Goal: Task Accomplishment & Management: Use online tool/utility

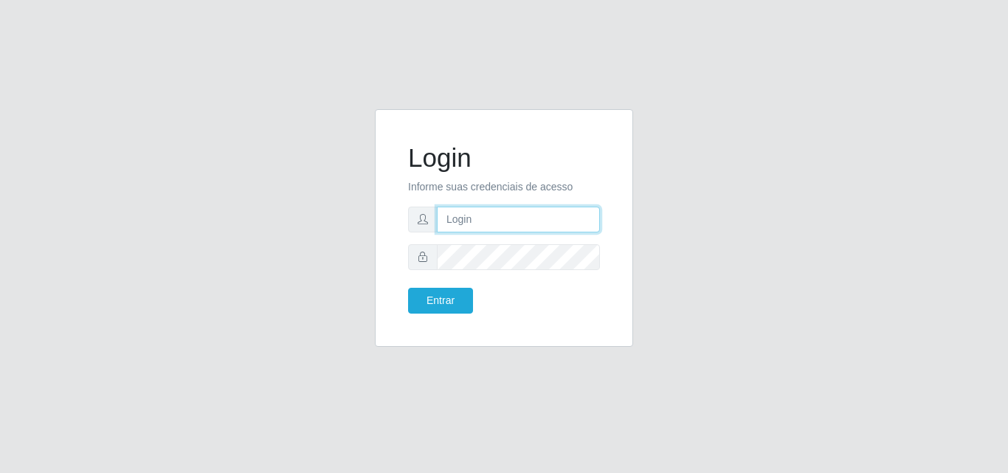
drag, startPoint x: 0, startPoint y: 0, endPoint x: 536, endPoint y: 215, distance: 577.2
click at [536, 215] on input "text" at bounding box center [518, 220] width 163 height 26
type input "ana@saullus"
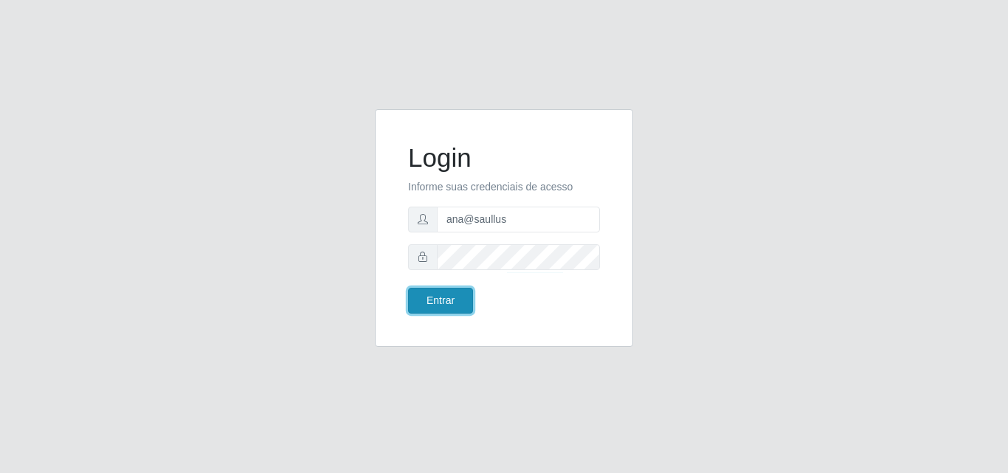
click at [429, 300] on button "Entrar" at bounding box center [440, 301] width 65 height 26
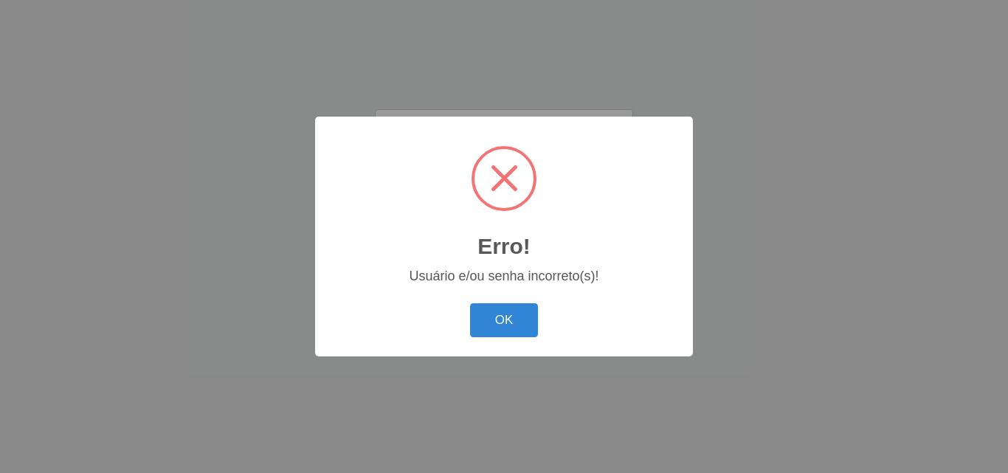
click at [500, 291] on div "Erro! × Usuário e/ou senha incorreto(s)! OK Cancel" at bounding box center [504, 236] width 378 height 239
click at [498, 310] on button "OK" at bounding box center [504, 320] width 69 height 35
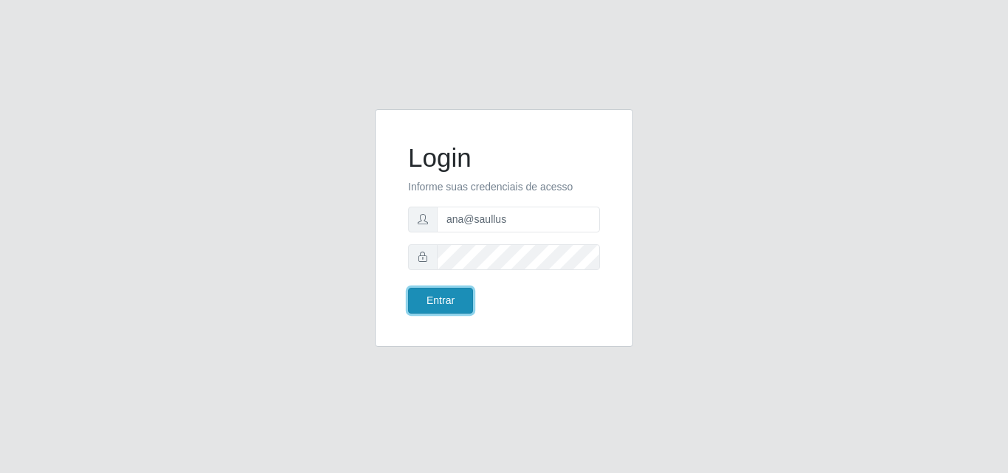
click at [426, 297] on button "Entrar" at bounding box center [440, 301] width 65 height 26
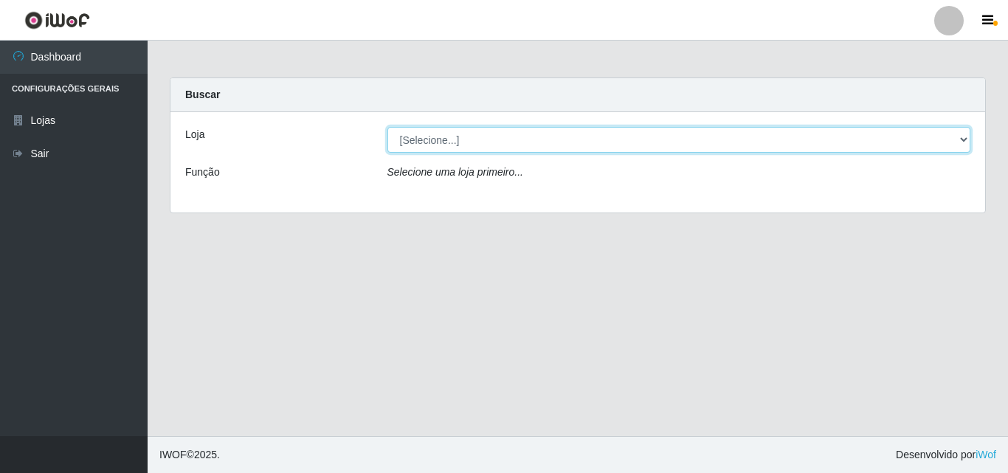
click at [958, 136] on select "[Selecione...] Saullus Supermercados" at bounding box center [678, 140] width 583 height 26
select select "423"
click at [387, 127] on select "[Selecione...] Saullus Supermercados" at bounding box center [678, 140] width 583 height 26
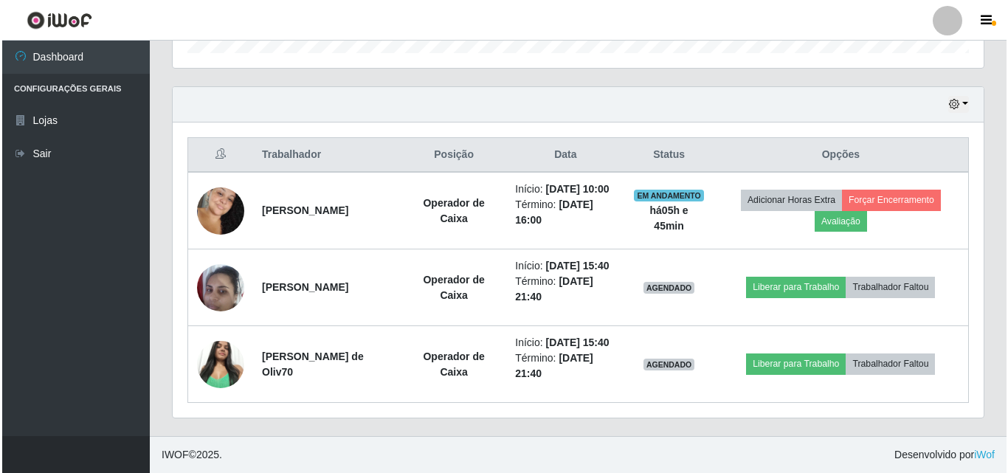
scroll to position [516, 0]
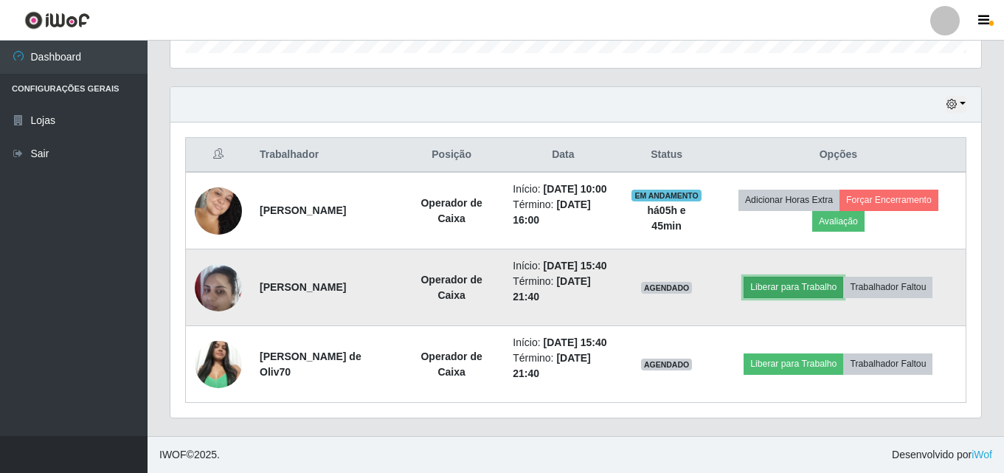
click at [824, 277] on button "Liberar para Trabalho" at bounding box center [794, 287] width 100 height 21
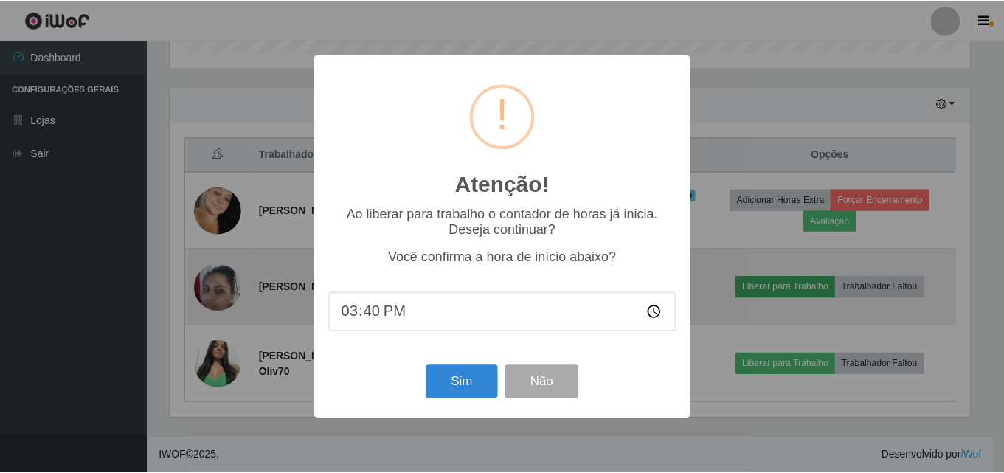
scroll to position [306, 803]
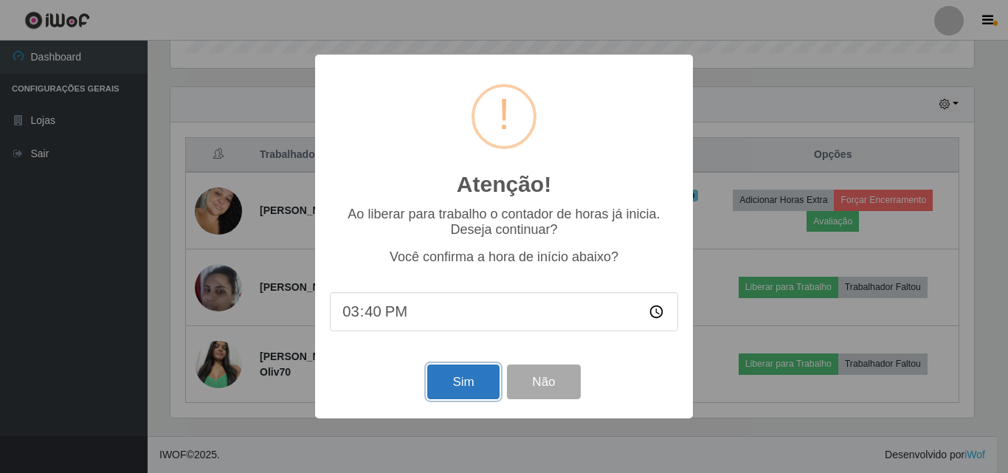
click at [446, 388] on button "Sim" at bounding box center [463, 381] width 72 height 35
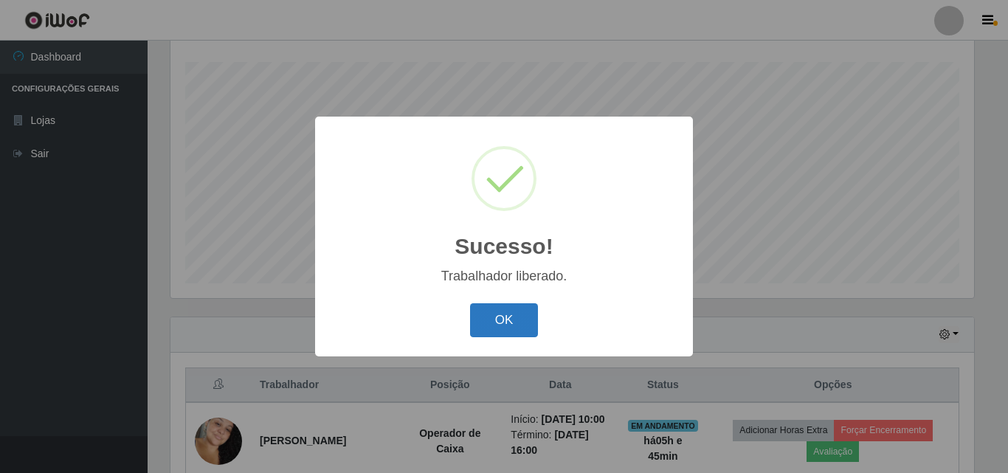
click at [496, 313] on button "OK" at bounding box center [504, 320] width 69 height 35
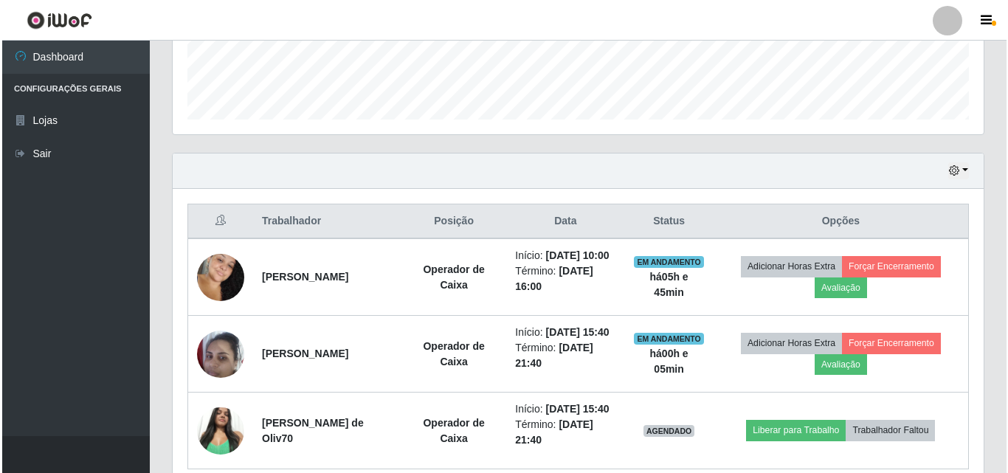
scroll to position [521, 0]
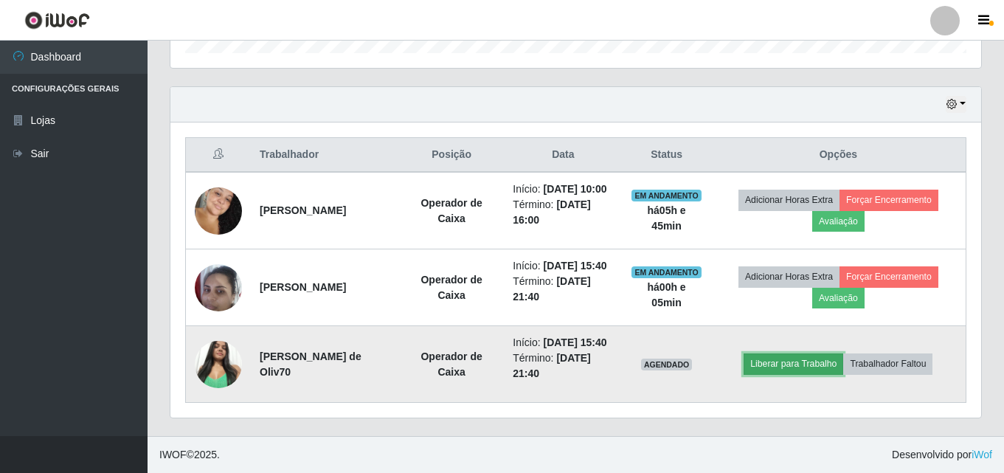
click at [815, 353] on button "Liberar para Trabalho" at bounding box center [794, 363] width 100 height 21
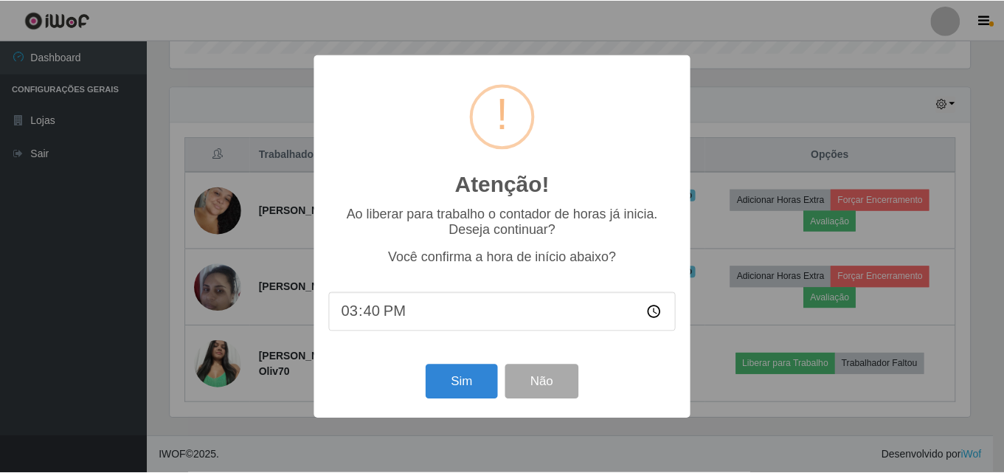
scroll to position [306, 803]
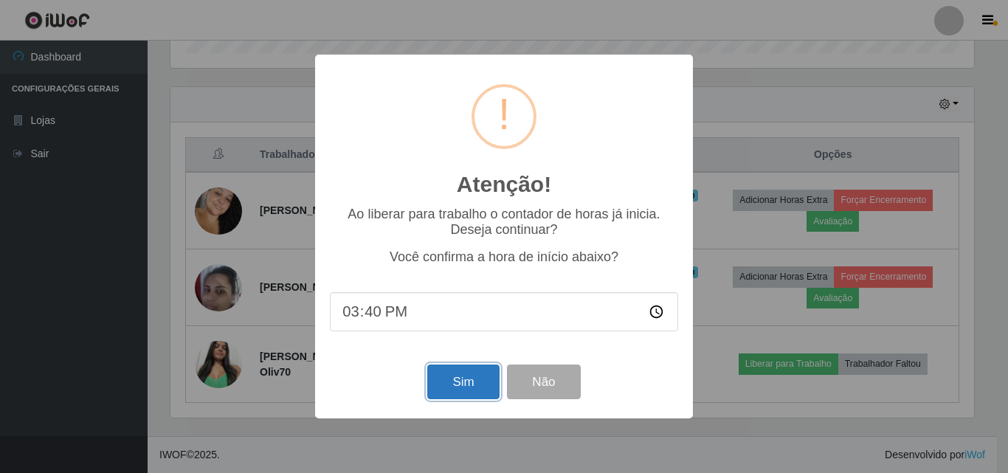
click at [473, 378] on button "Sim" at bounding box center [463, 381] width 72 height 35
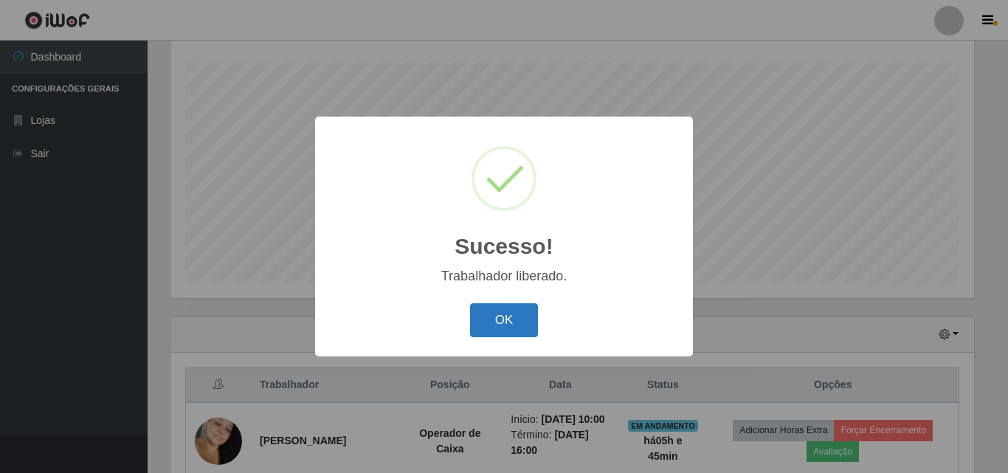
click at [531, 307] on button "OK" at bounding box center [504, 320] width 69 height 35
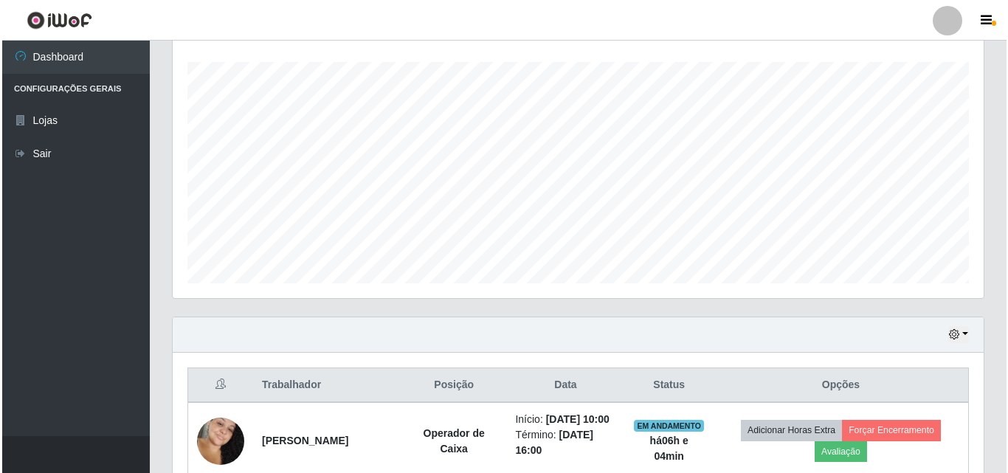
scroll to position [465, 0]
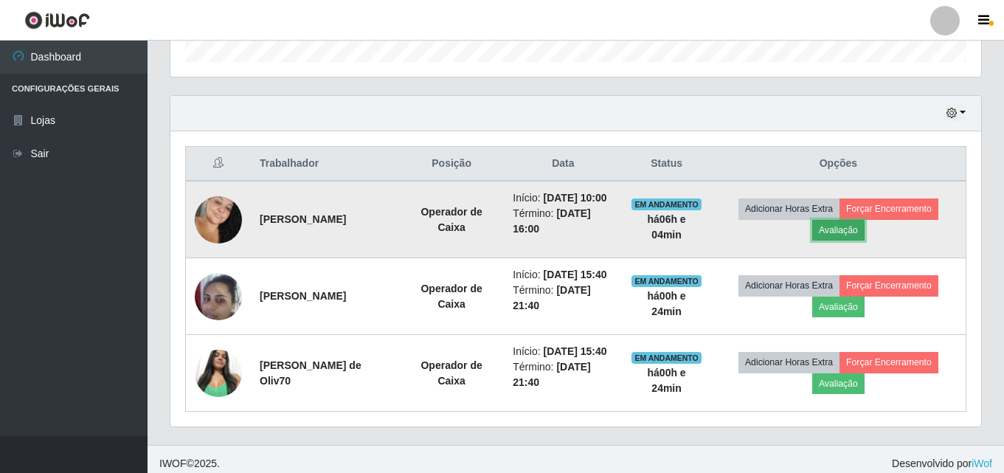
click at [831, 239] on button "Avaliação" at bounding box center [838, 230] width 52 height 21
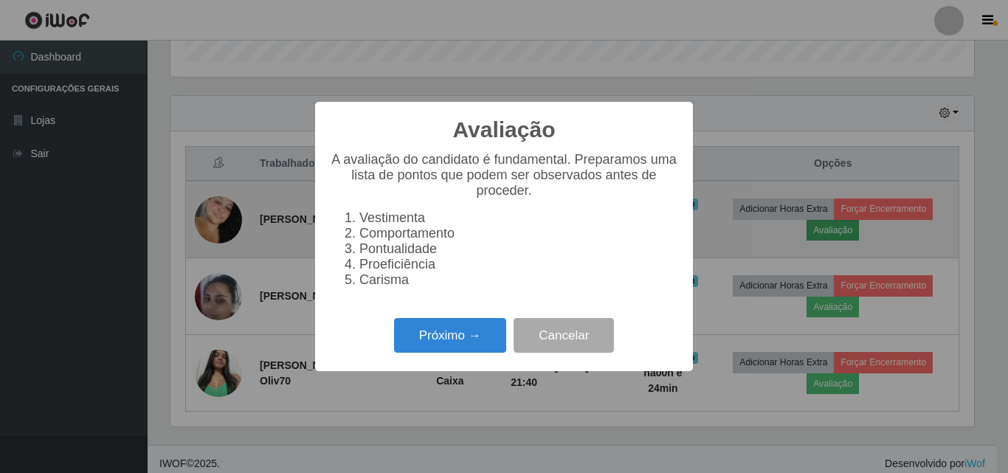
scroll to position [306, 803]
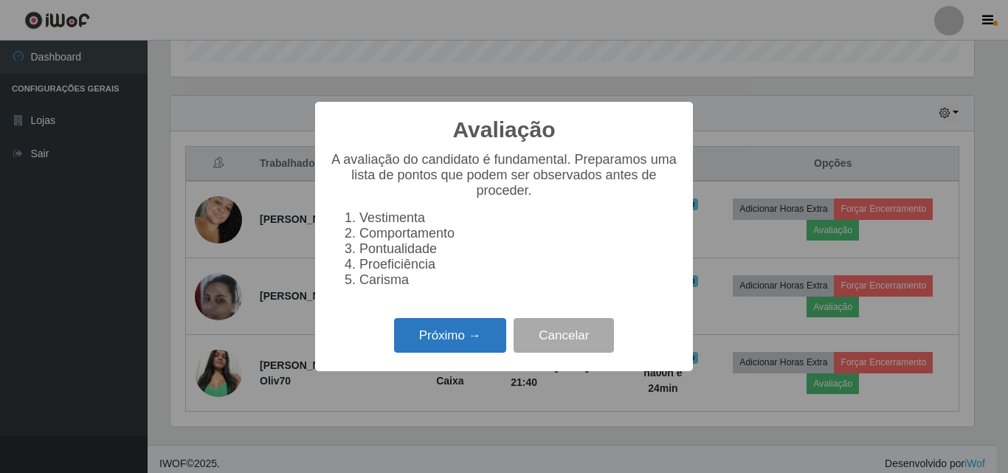
click at [454, 334] on button "Próximo →" at bounding box center [450, 335] width 112 height 35
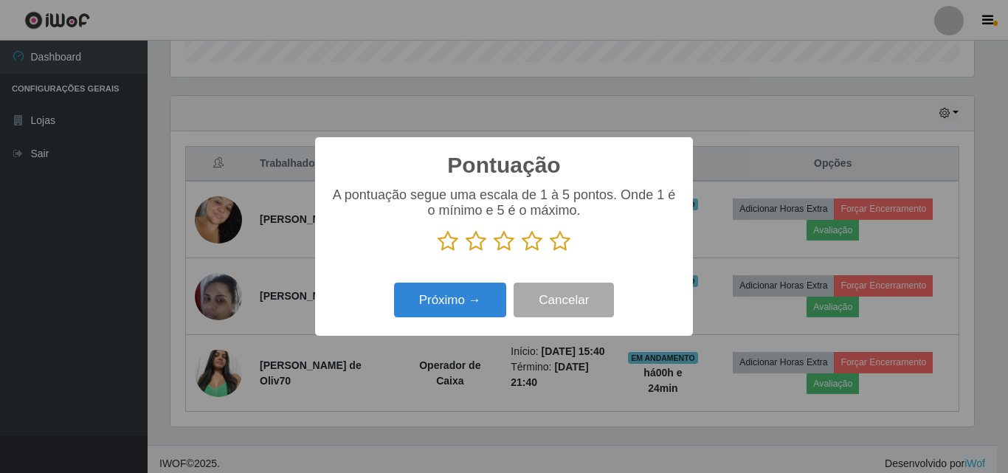
click at [560, 246] on icon at bounding box center [560, 241] width 21 height 22
click at [550, 252] on input "radio" at bounding box center [550, 252] width 0 height 0
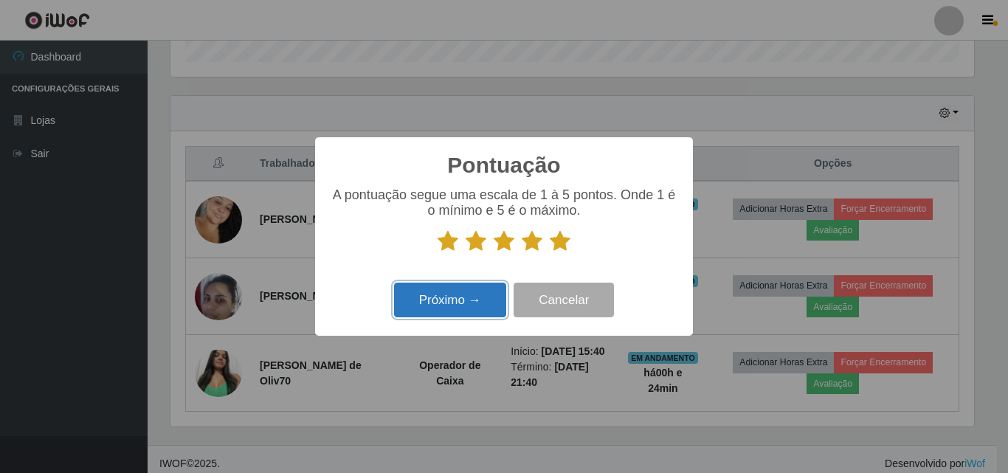
click at [482, 292] on button "Próximo →" at bounding box center [450, 300] width 112 height 35
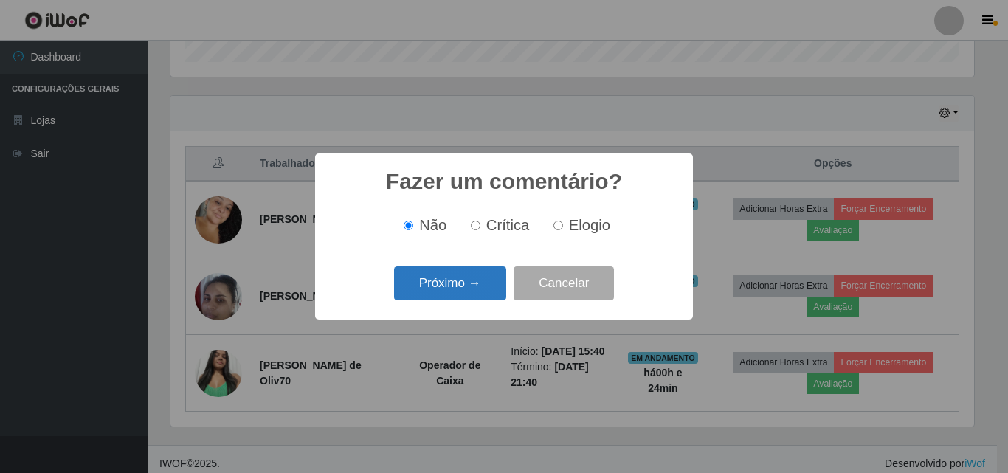
click at [483, 289] on button "Próximo →" at bounding box center [450, 283] width 112 height 35
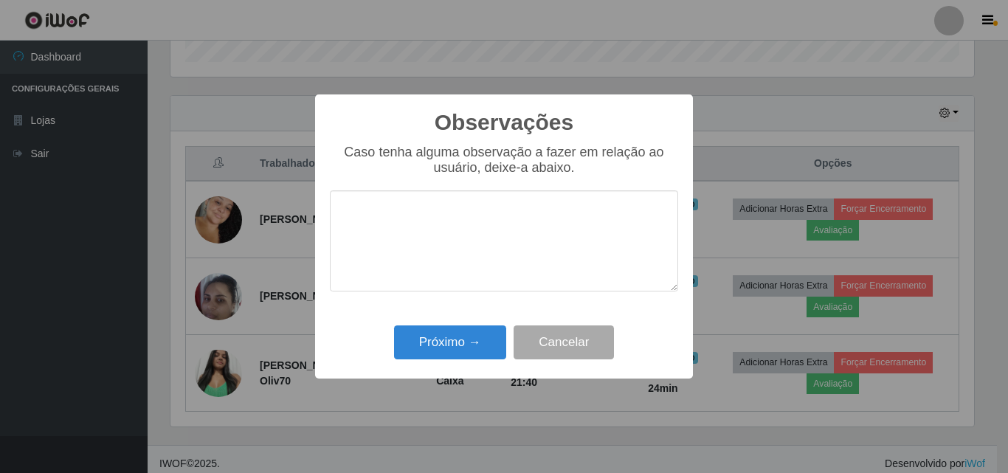
click at [484, 253] on textarea at bounding box center [504, 240] width 348 height 101
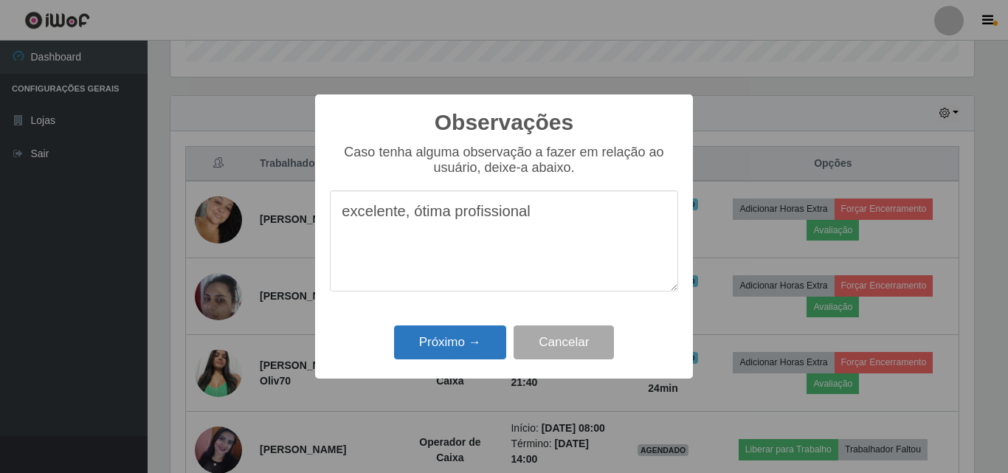
type textarea "excelente, ótima profissional"
click at [441, 350] on button "Próximo →" at bounding box center [450, 342] width 112 height 35
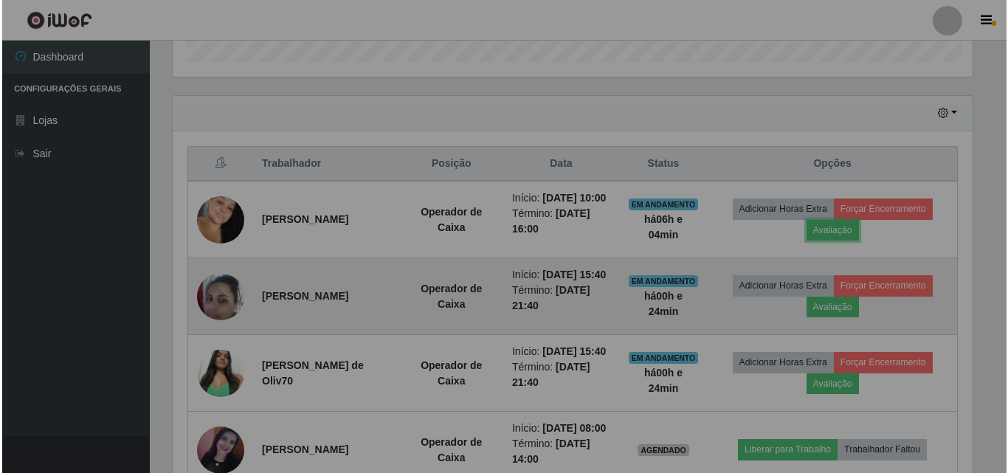
scroll to position [306, 811]
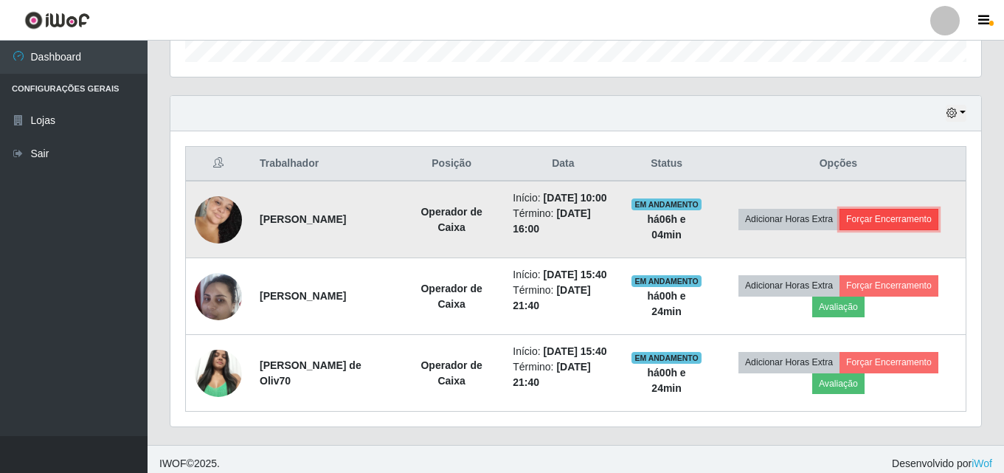
click at [900, 229] on button "Forçar Encerramento" at bounding box center [888, 219] width 99 height 21
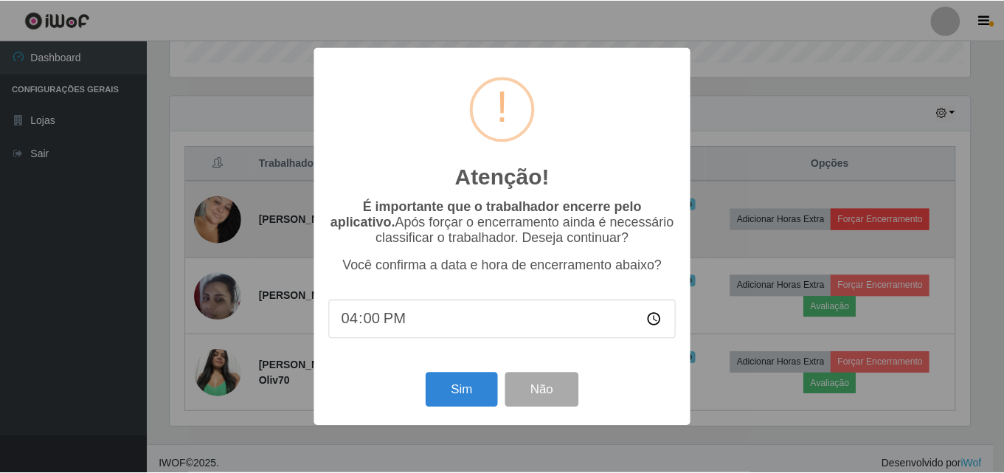
scroll to position [306, 803]
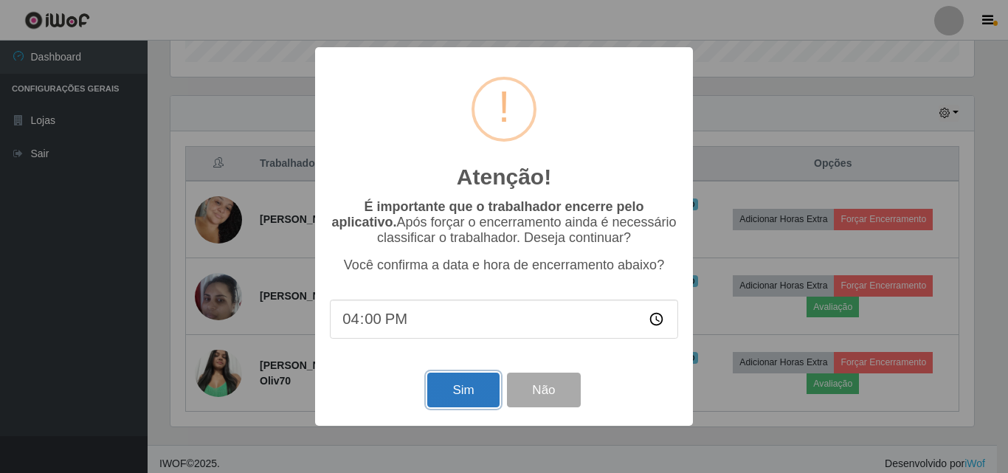
click at [437, 384] on button "Sim" at bounding box center [463, 390] width 72 height 35
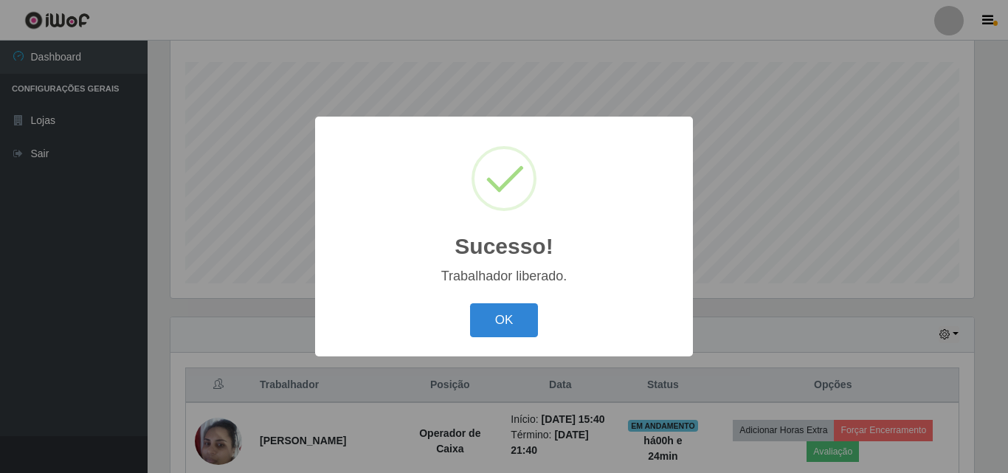
click at [517, 316] on button "OK" at bounding box center [504, 320] width 69 height 35
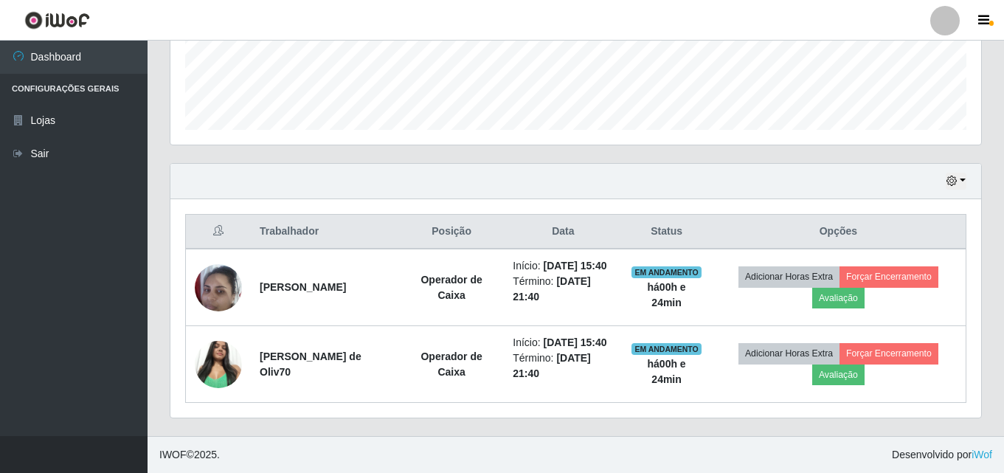
scroll to position [429, 0]
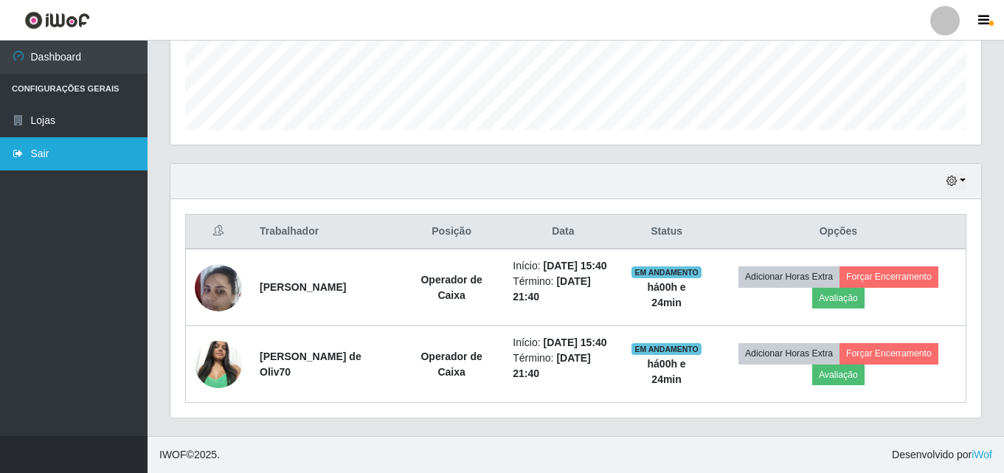
click at [27, 156] on link "Sair" at bounding box center [74, 153] width 148 height 33
